Goal: Information Seeking & Learning: Learn about a topic

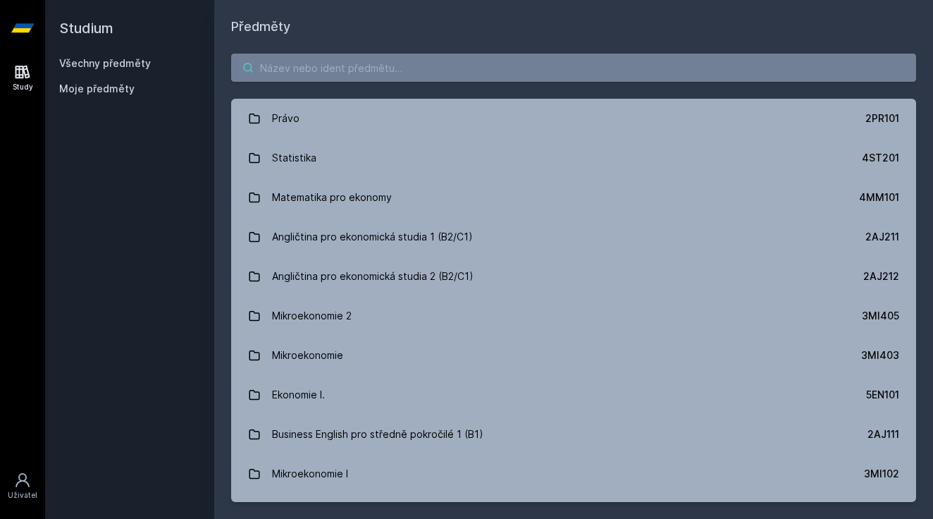
click at [322, 78] on input "search" at bounding box center [573, 68] width 685 height 28
click at [347, 78] on input "search" at bounding box center [573, 68] width 685 height 28
type input "s"
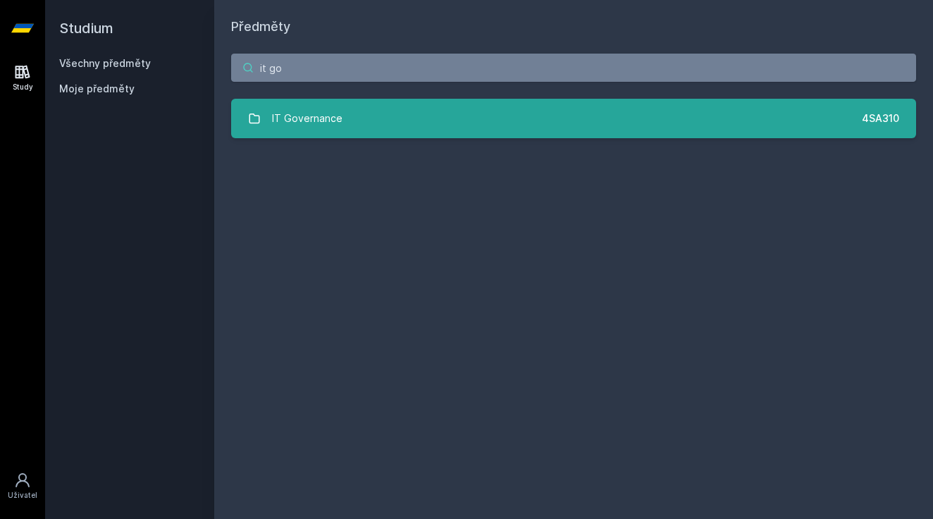
type input "it go"
click at [319, 126] on div "IT Governance" at bounding box center [307, 118] width 70 height 28
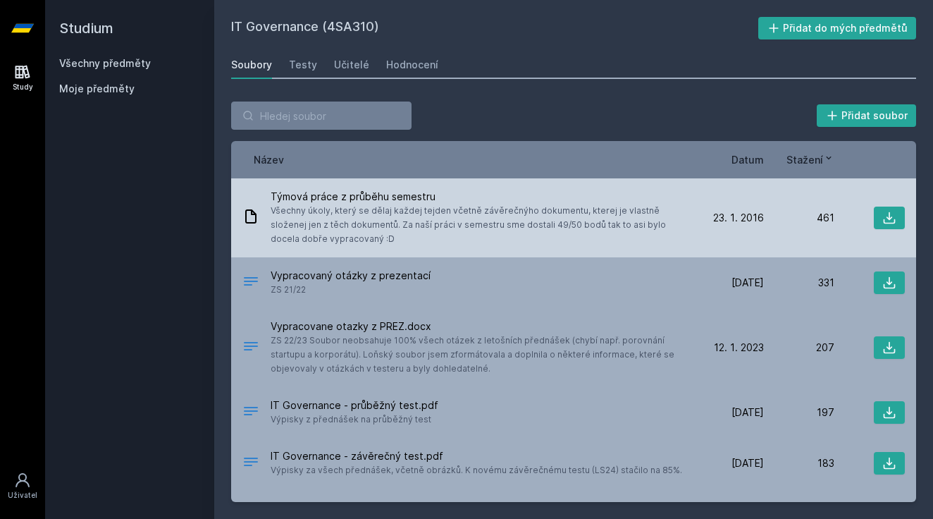
click at [379, 204] on span "Všechny úkoly, který se dělaj každej tejden včetně závěrečnýho dokumentu, ktere…" at bounding box center [479, 225] width 417 height 42
click at [883, 215] on icon at bounding box center [890, 218] width 14 height 14
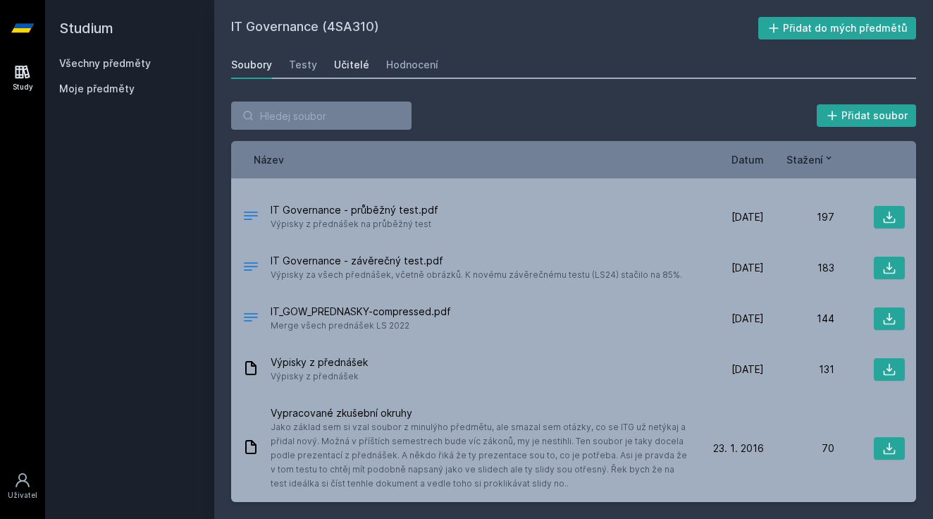
click at [353, 68] on div "Učitelé" at bounding box center [351, 65] width 35 height 14
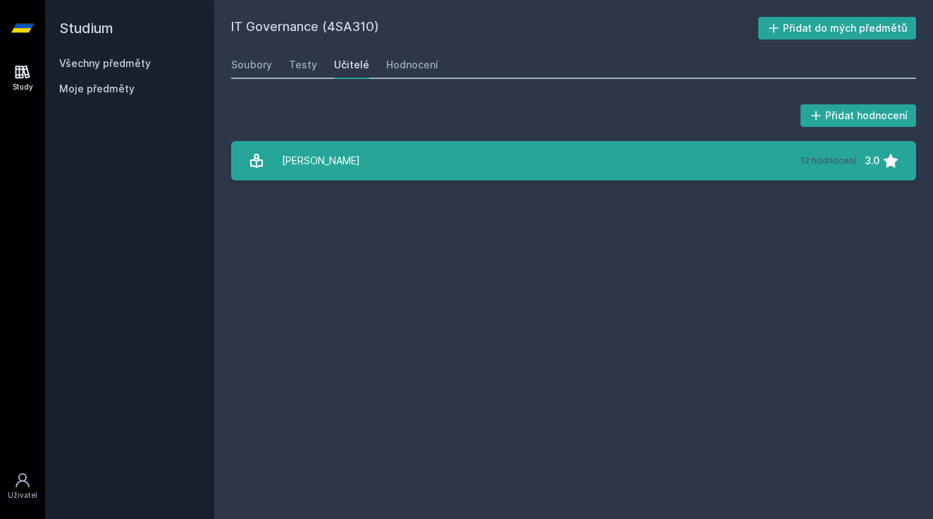
click at [353, 167] on div "[PERSON_NAME]" at bounding box center [321, 161] width 78 height 28
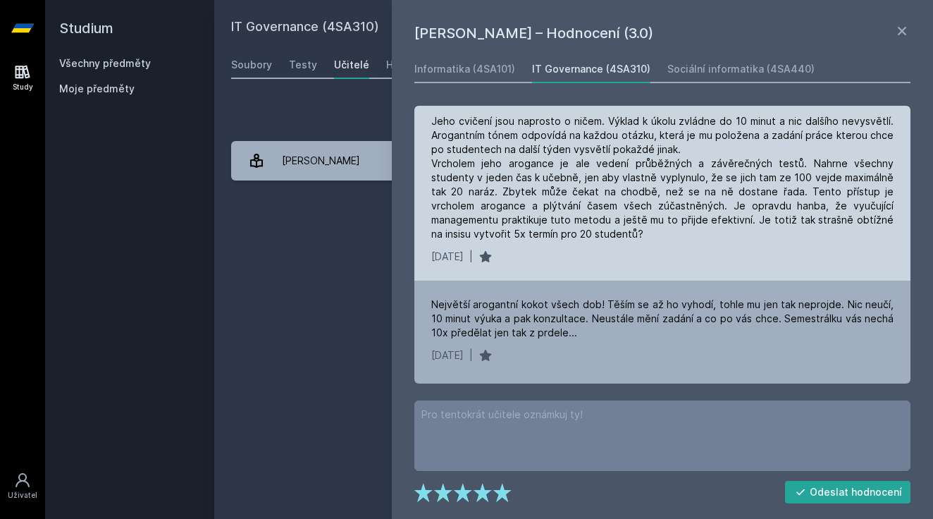
scroll to position [378, 0]
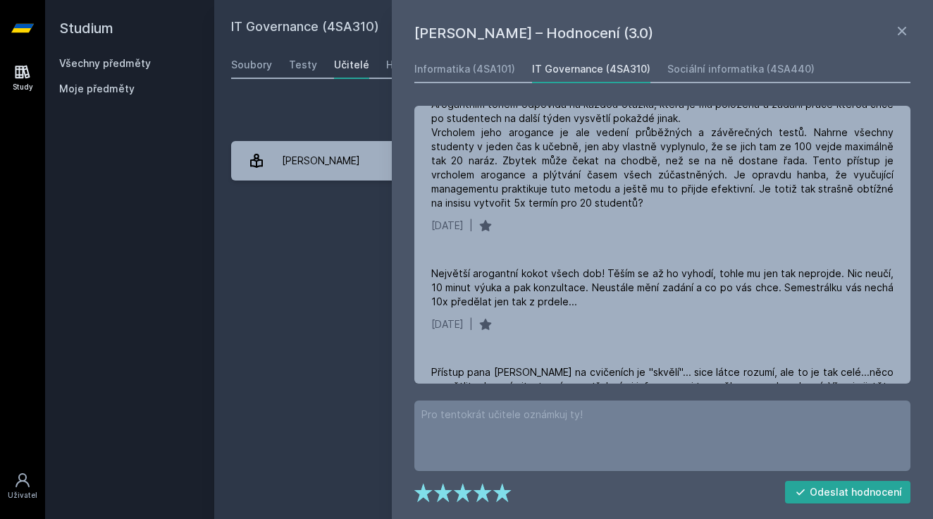
click at [343, 271] on div "IT Governance (4SA310) Přidat do mých předmětů [GEOGRAPHIC_DATA] Testy Učitelé …" at bounding box center [573, 259] width 685 height 485
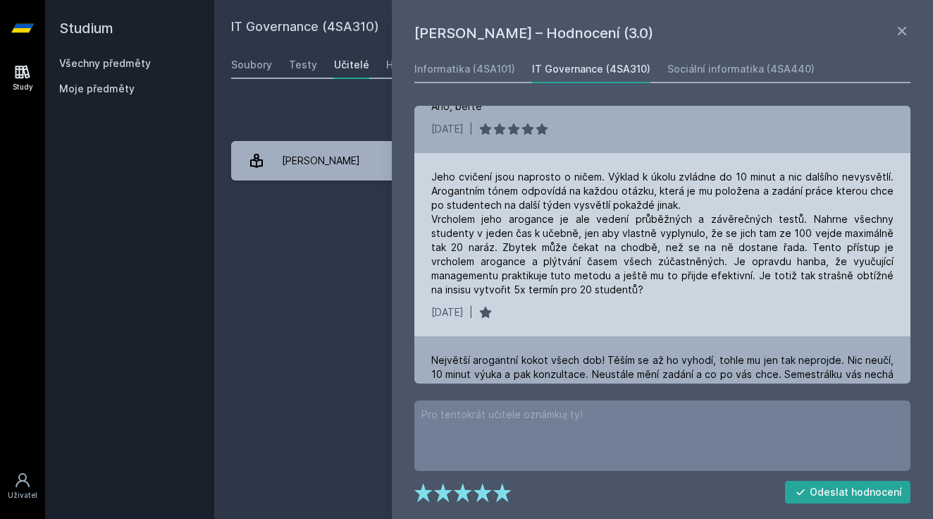
scroll to position [290, 0]
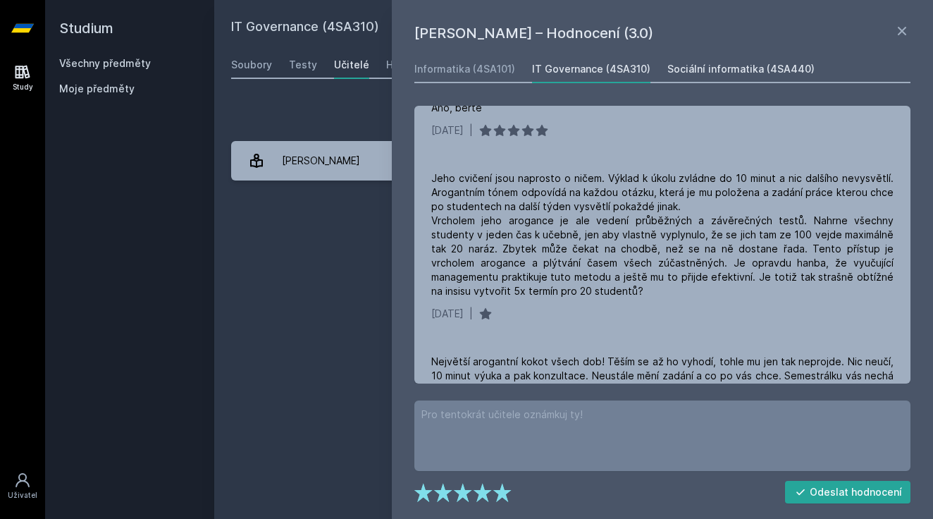
click at [760, 65] on div "Sociální informatika (4SA440)" at bounding box center [741, 69] width 147 height 14
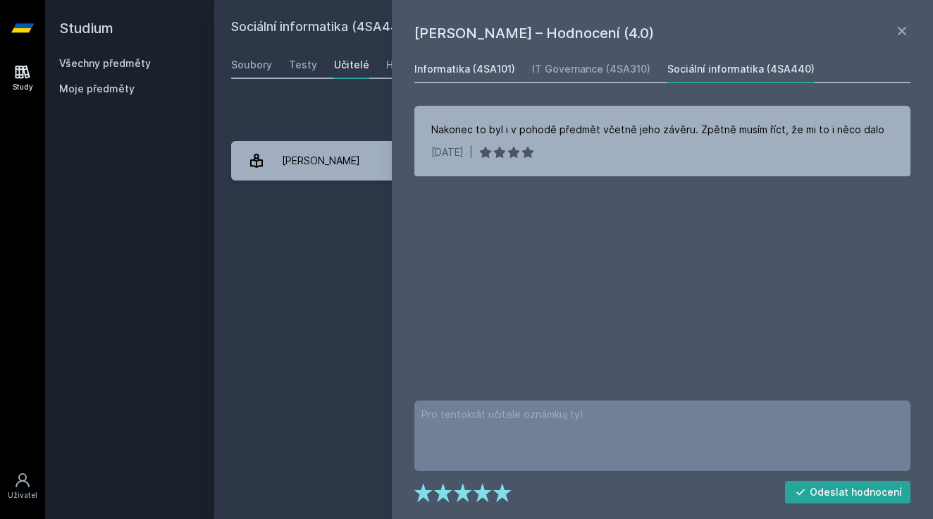
click at [489, 62] on div "Informatika (4SA101)" at bounding box center [464, 69] width 101 height 14
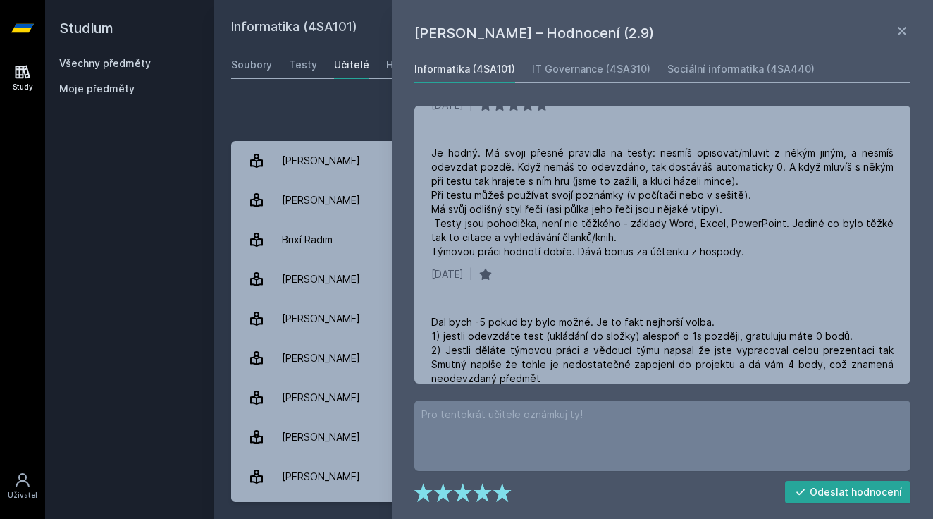
scroll to position [346, 0]
click at [916, 30] on div "[PERSON_NAME] – Hodnocení (2.9) Informatika (4SA101) IT Governance (4SA310) Soc…" at bounding box center [662, 259] width 541 height 519
click at [909, 29] on icon at bounding box center [902, 31] width 17 height 17
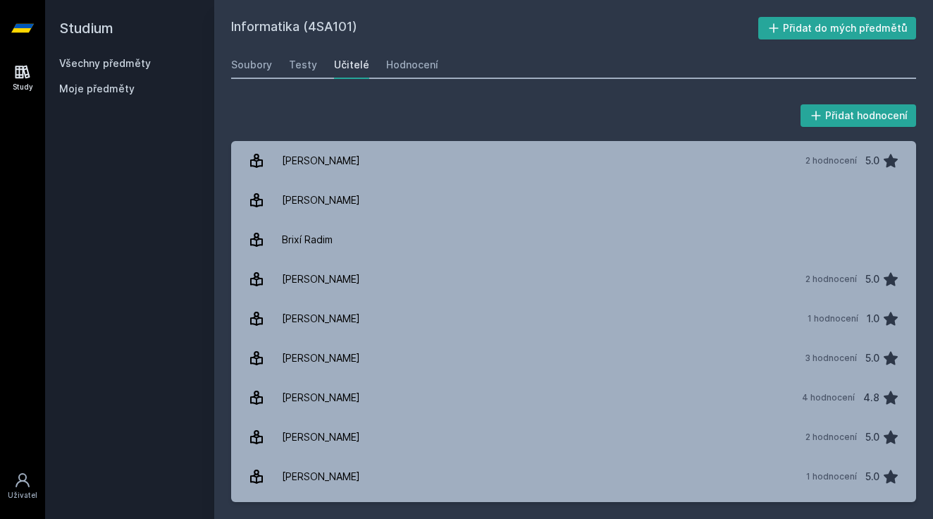
click at [316, 59] on div "Soubory Testy Učitelé Hodnocení" at bounding box center [573, 65] width 685 height 28
click at [254, 63] on div "Soubory" at bounding box center [251, 65] width 41 height 14
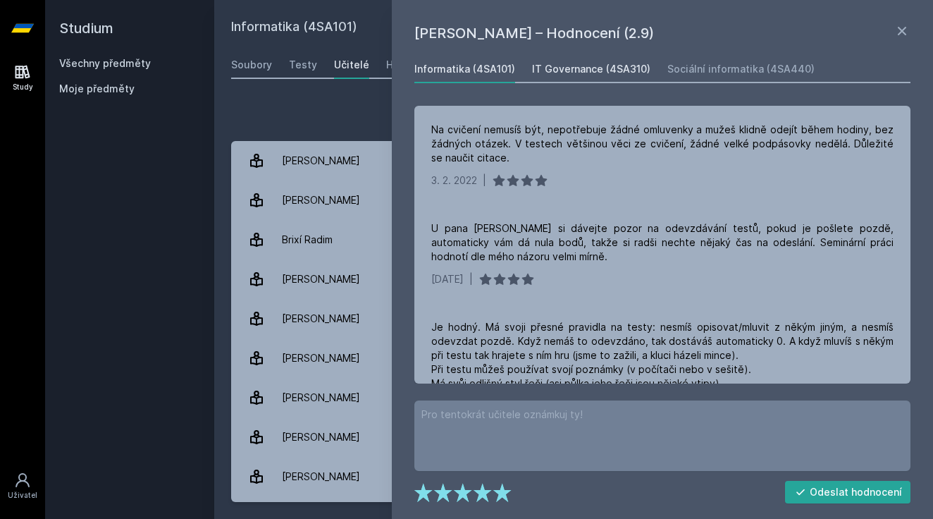
click at [588, 77] on link "IT Governance (4SA310)" at bounding box center [591, 69] width 118 height 28
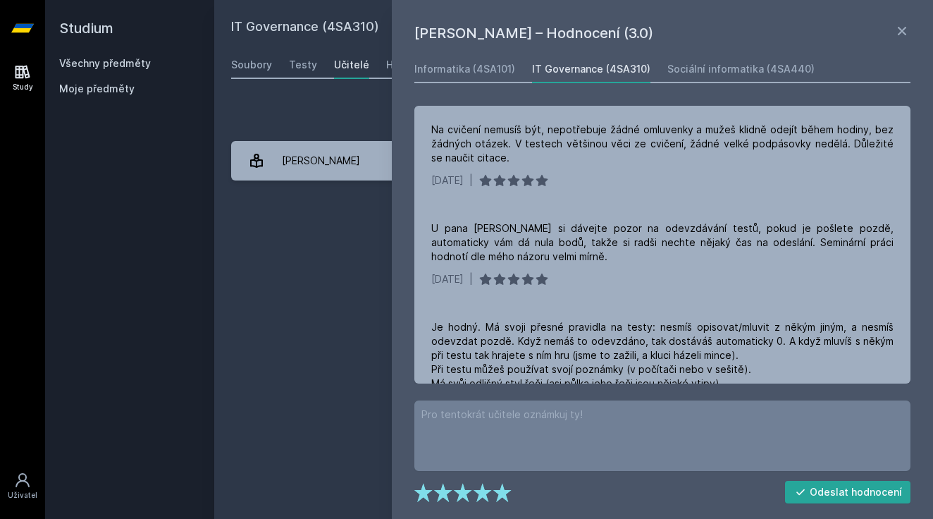
click at [297, 248] on div "IT Governance (4SA310) Přidat do mých předmětů [GEOGRAPHIC_DATA] Testy Učitelé …" at bounding box center [573, 259] width 685 height 485
click at [251, 54] on link "Soubory" at bounding box center [251, 65] width 41 height 28
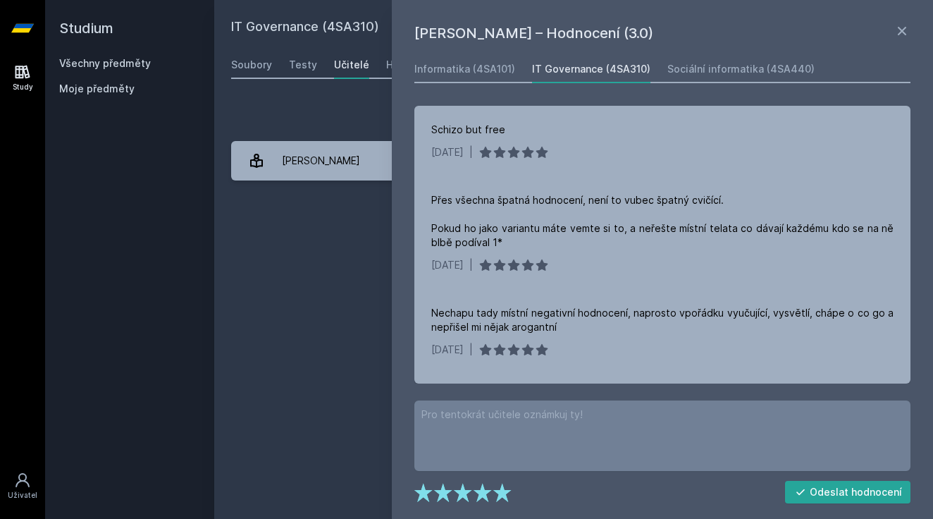
click at [310, 99] on div "Přidat hodnocení [PERSON_NAME] – Hodnocení (3.0) Informatika (4SA101) IT Govern…" at bounding box center [573, 141] width 719 height 113
click at [239, 82] on div "IT Governance (4SA310) Přidat do mých předmětů [GEOGRAPHIC_DATA] Testy Učitelé …" at bounding box center [573, 259] width 685 height 485
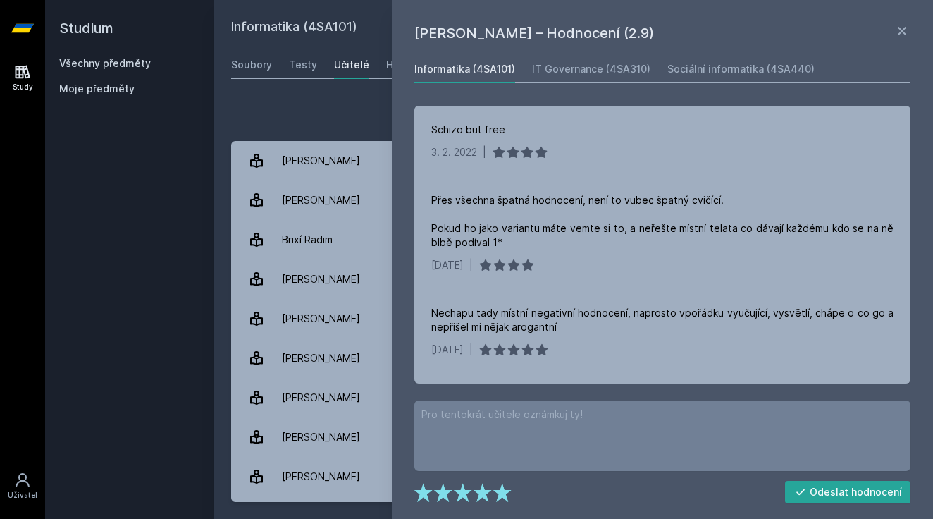
click at [281, 83] on div "Informatika (4SA101) Přidat do mých předmětů [GEOGRAPHIC_DATA] Testy Učitelé Ho…" at bounding box center [573, 259] width 685 height 485
click at [897, 25] on icon at bounding box center [902, 31] width 17 height 17
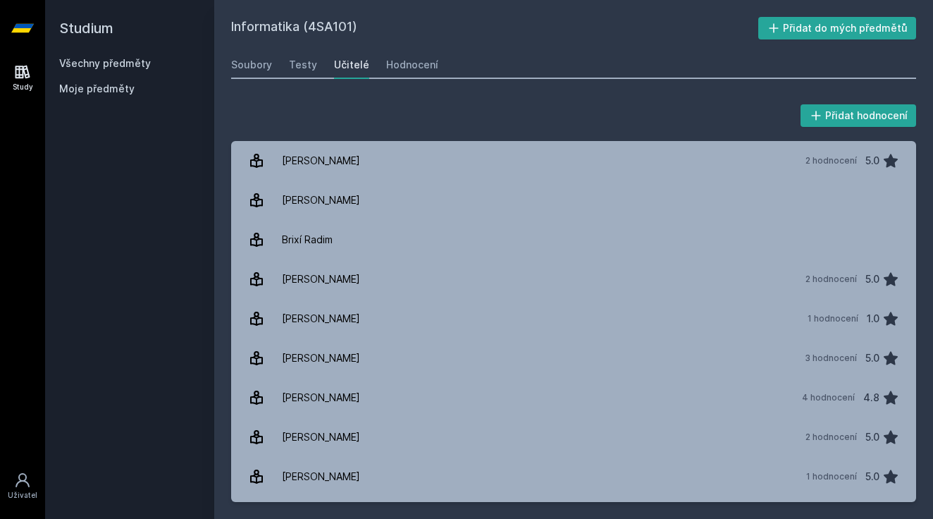
click at [124, 63] on link "Všechny předměty" at bounding box center [105, 63] width 92 height 12
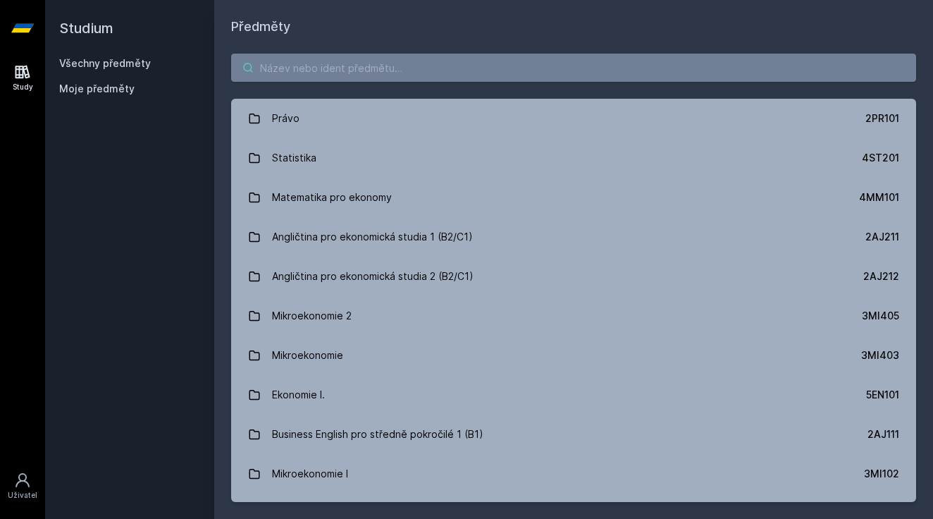
click at [330, 63] on input "search" at bounding box center [573, 68] width 685 height 28
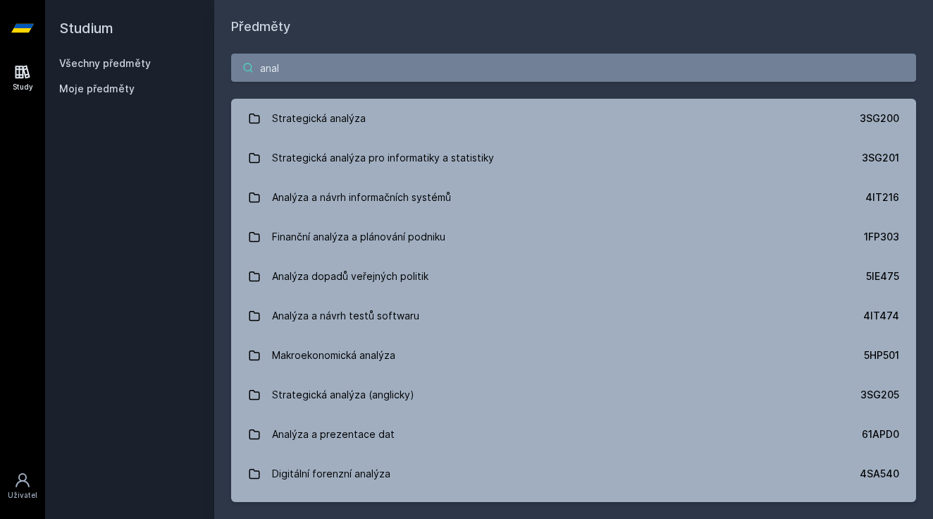
type input "analý"
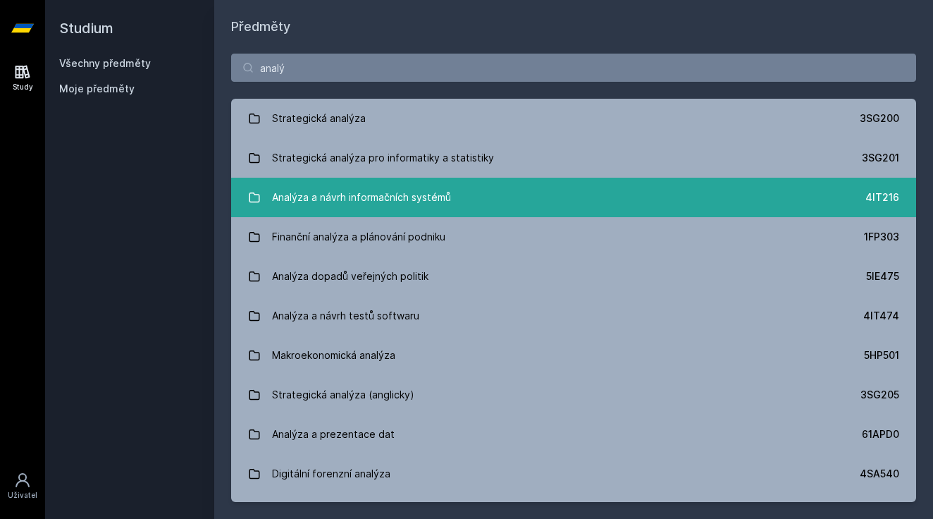
click at [401, 197] on div "Analýza a návrh informačních systémů" at bounding box center [361, 197] width 179 height 28
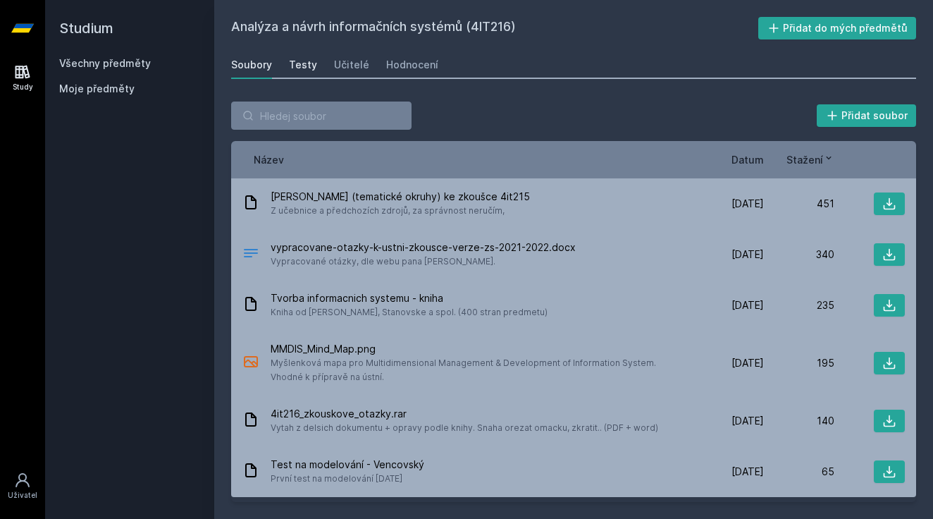
click at [301, 51] on link "Testy" at bounding box center [303, 65] width 28 height 28
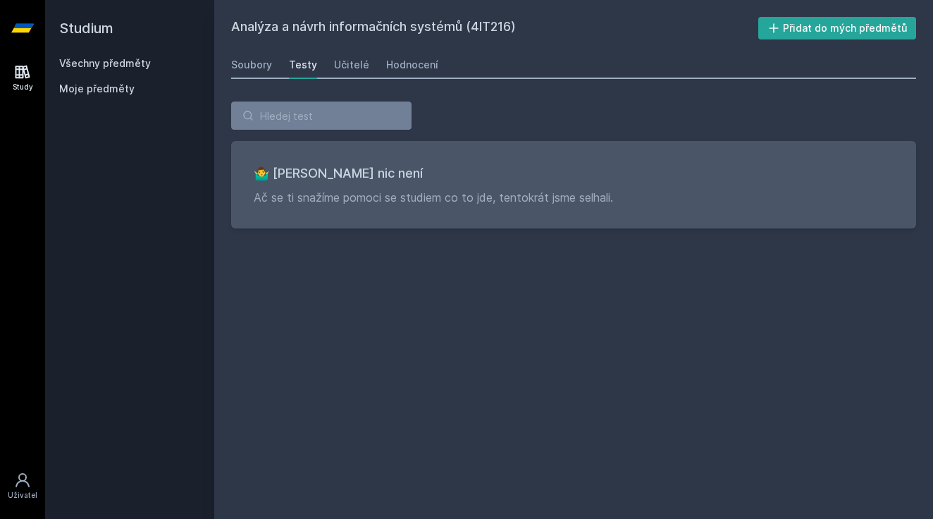
click at [366, 63] on div "Soubory Testy Učitelé Hodnocení" at bounding box center [573, 65] width 685 height 28
click at [346, 63] on div "Učitelé" at bounding box center [351, 65] width 35 height 14
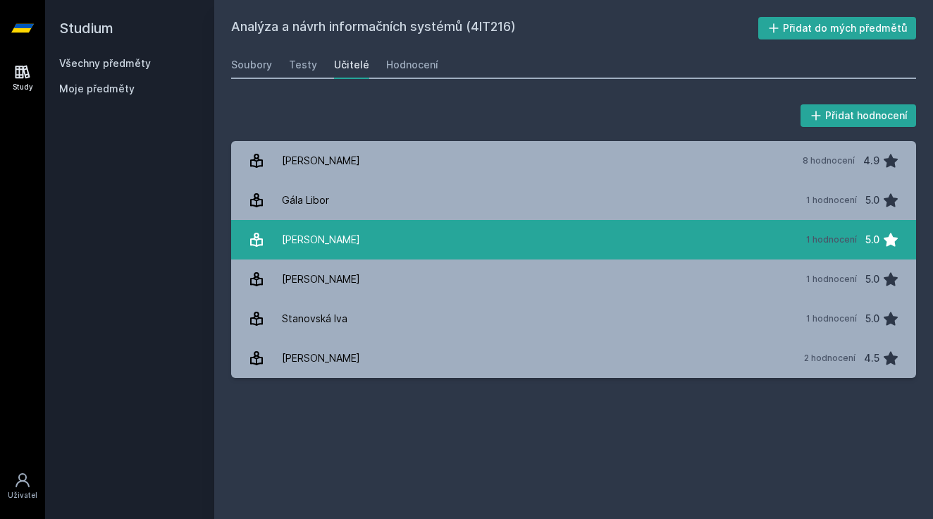
click at [345, 249] on link "[PERSON_NAME] 1 hodnocení 5.0" at bounding box center [573, 239] width 685 height 39
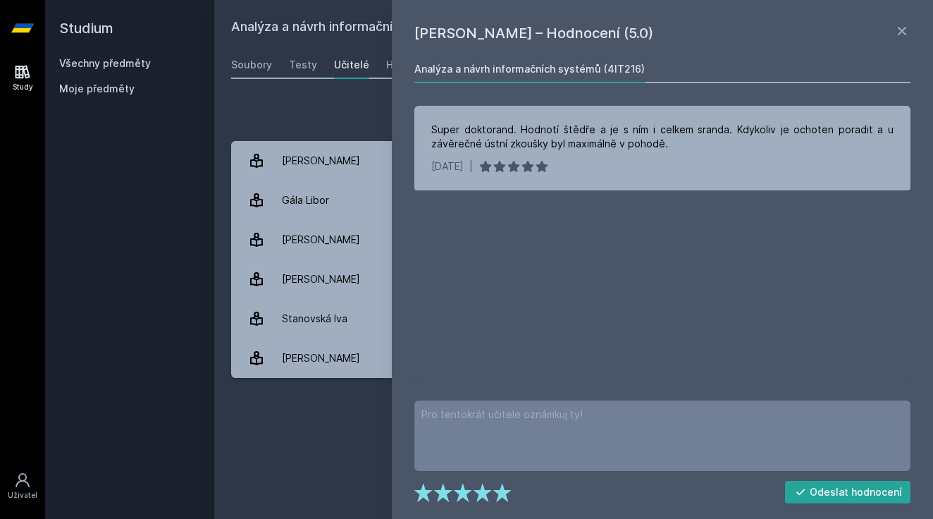
click at [352, 104] on div "Přidat hodnocení" at bounding box center [573, 116] width 685 height 28
click at [895, 36] on icon at bounding box center [902, 31] width 17 height 17
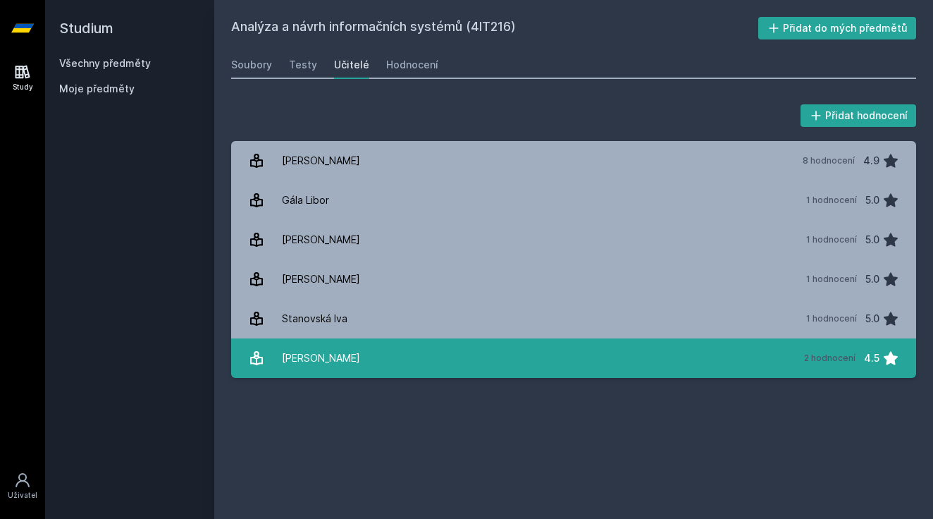
click at [380, 350] on link "[PERSON_NAME] 2 hodnocení 4.5" at bounding box center [573, 357] width 685 height 39
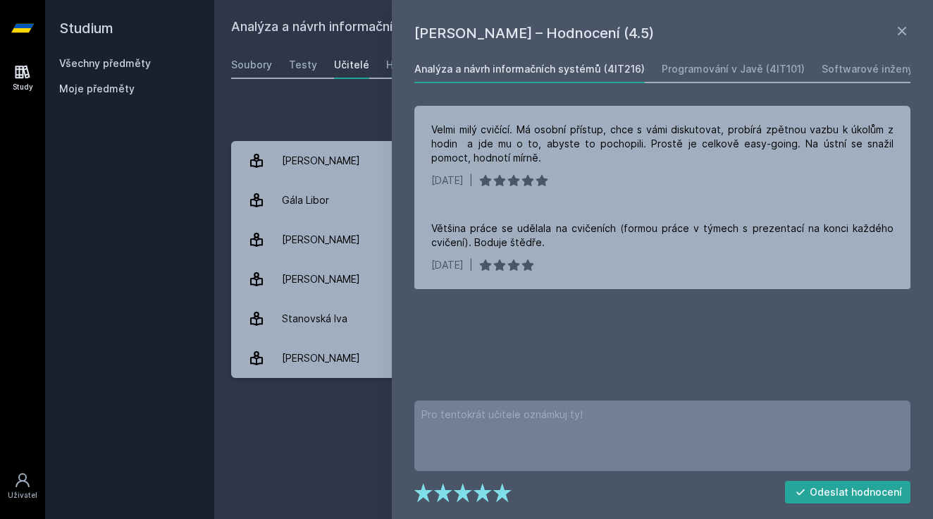
click at [349, 106] on div "Přidat hodnocení" at bounding box center [573, 116] width 685 height 28
click at [897, 27] on icon at bounding box center [902, 31] width 17 height 17
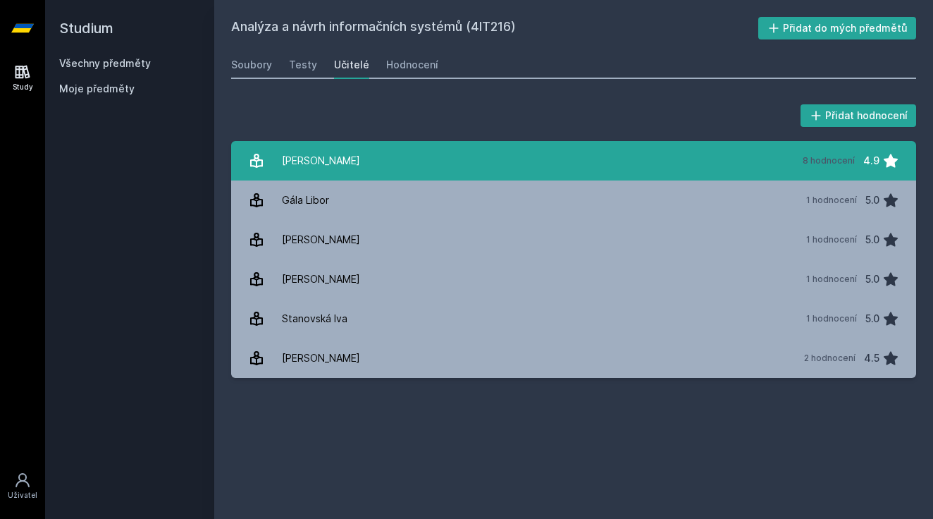
click at [395, 159] on link "[PERSON_NAME] 8 hodnocení 4.9" at bounding box center [573, 160] width 685 height 39
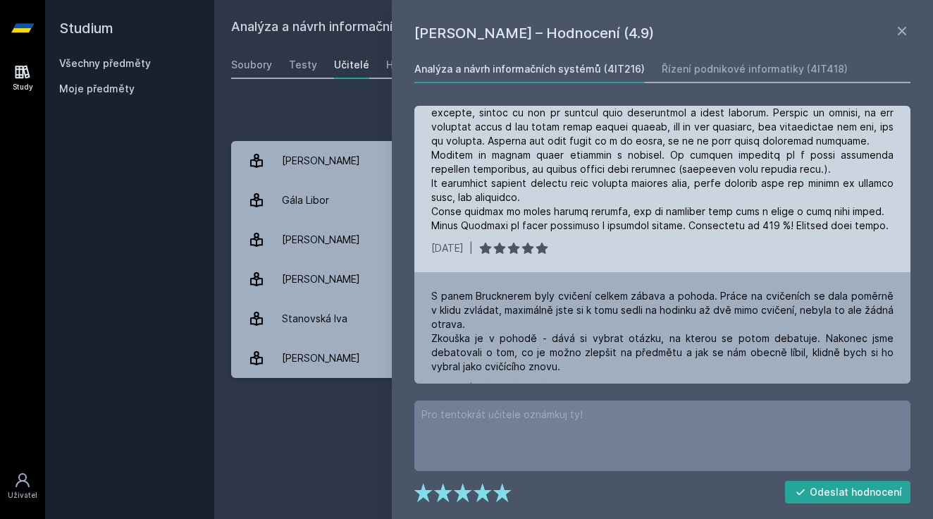
scroll to position [398, 0]
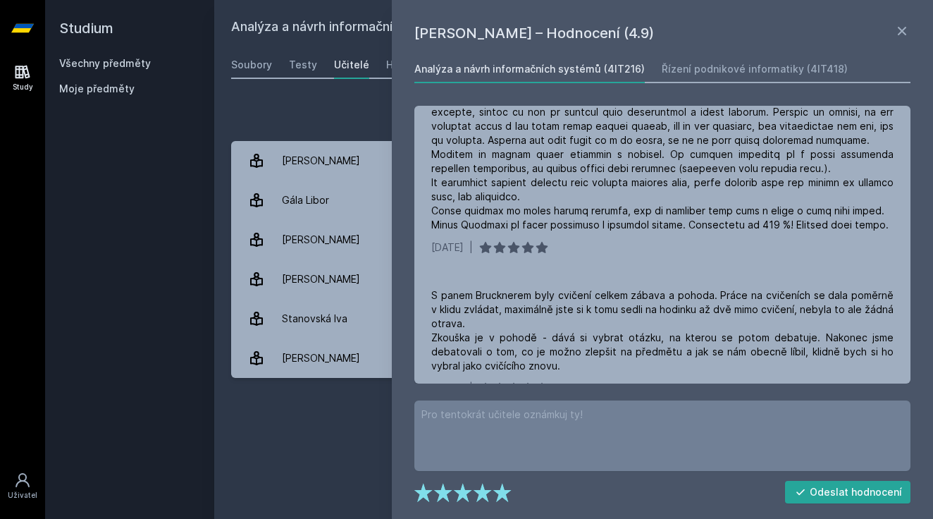
click at [308, 110] on div "Přidat hodnocení" at bounding box center [573, 116] width 685 height 28
click at [334, 89] on div "Přidat hodnocení [PERSON_NAME] – Hodnocení (4.9) Analýza a návrh informačních s…" at bounding box center [573, 240] width 719 height 310
click at [356, 97] on div "Přidat hodnocení [PERSON_NAME] – Hodnocení (4.9) Analýza a návrh informačních s…" at bounding box center [573, 240] width 719 height 310
click at [906, 24] on icon at bounding box center [902, 31] width 17 height 17
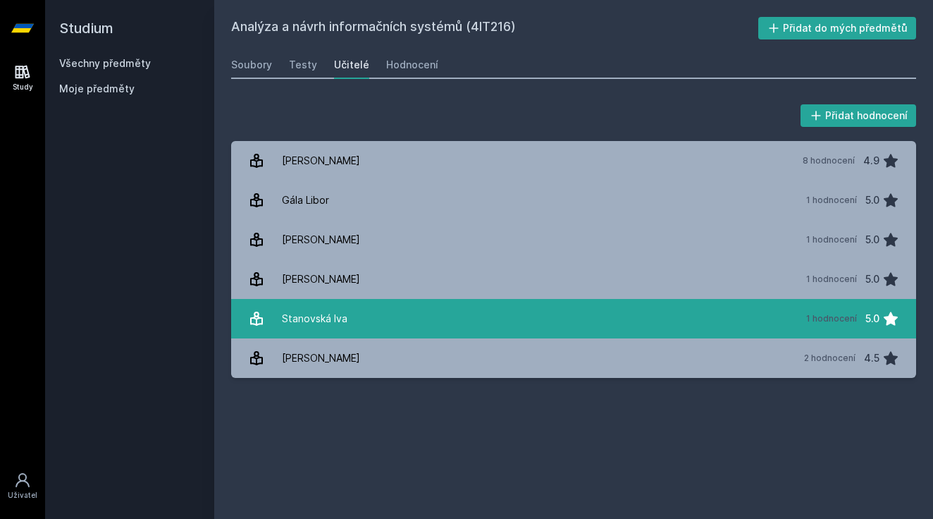
click at [537, 314] on link "Stanovská Iva 1 hodnocení 5.0" at bounding box center [573, 318] width 685 height 39
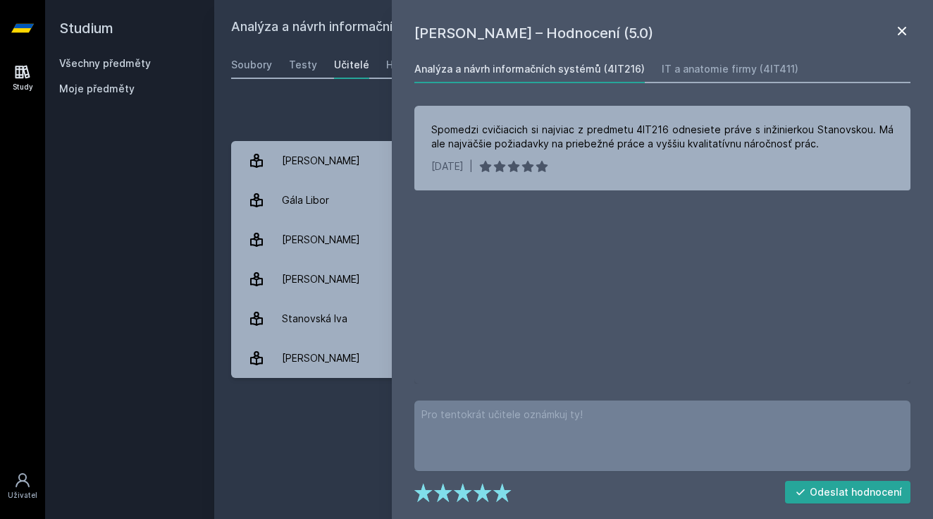
click at [900, 36] on icon at bounding box center [902, 31] width 17 height 17
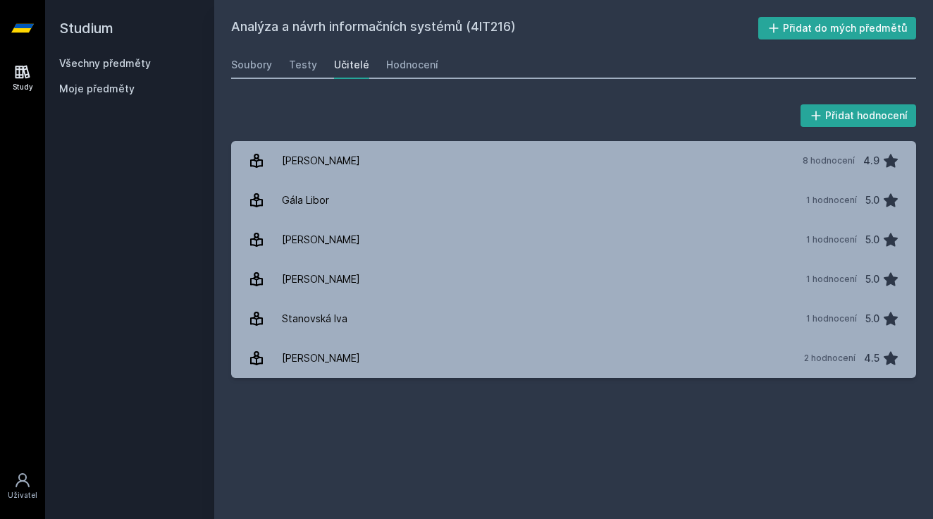
click at [401, 1] on div "Analýza a návrh informačních systémů (4IT216) Přidat do mých předmětů [GEOGRAPH…" at bounding box center [573, 259] width 719 height 519
click at [214, 7] on div "Analýza a návrh informačních systémů (4IT216) Přidat do mých předmětů [GEOGRAPH…" at bounding box center [573, 259] width 719 height 519
